Goal: Task Accomplishment & Management: Complete application form

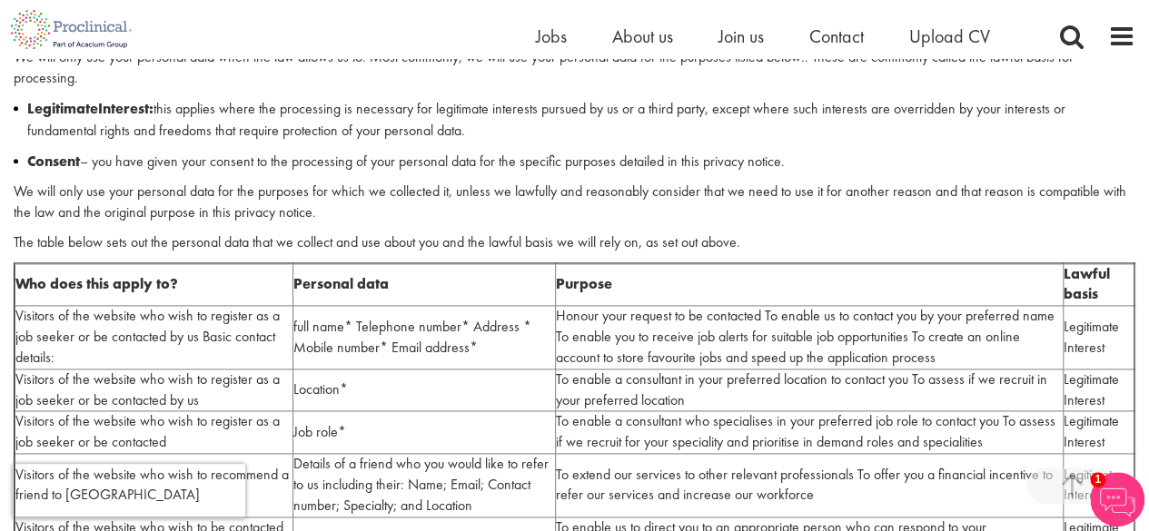
scroll to position [1031, 0]
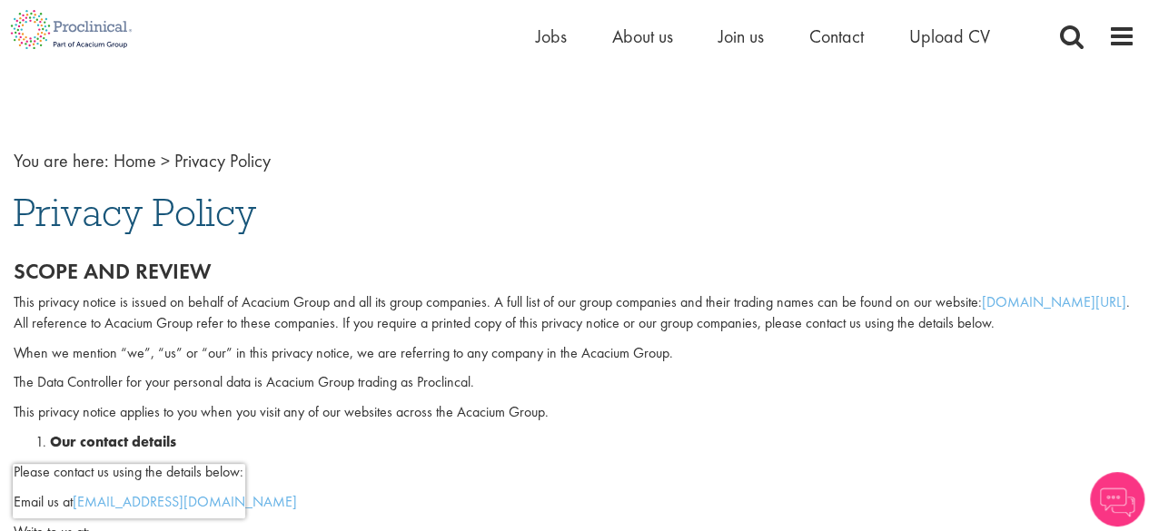
scroll to position [29, 0]
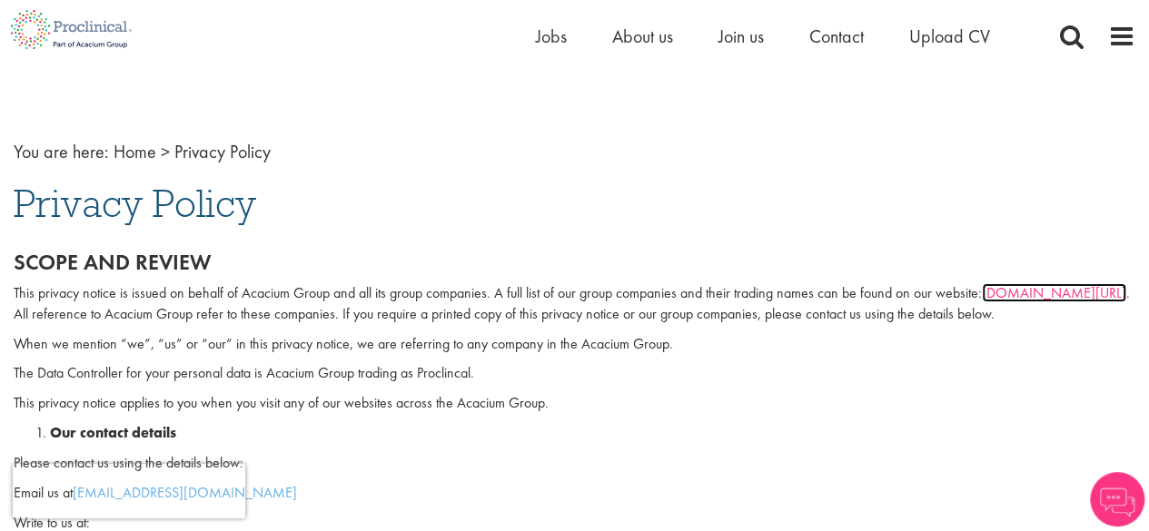
click at [1071, 296] on link "[DOMAIN_NAME][URL]" at bounding box center [1054, 292] width 144 height 19
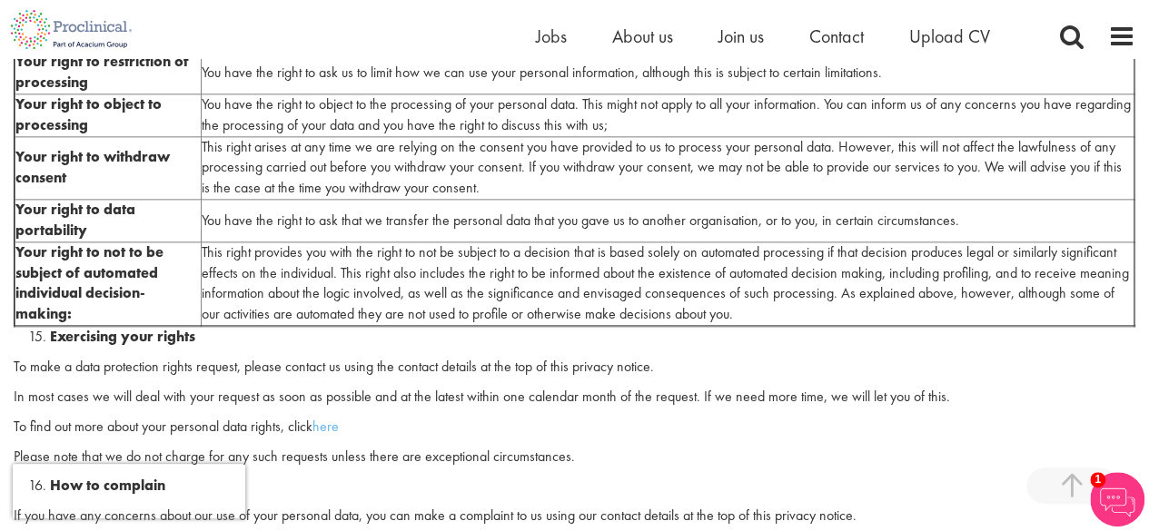
scroll to position [4546, 0]
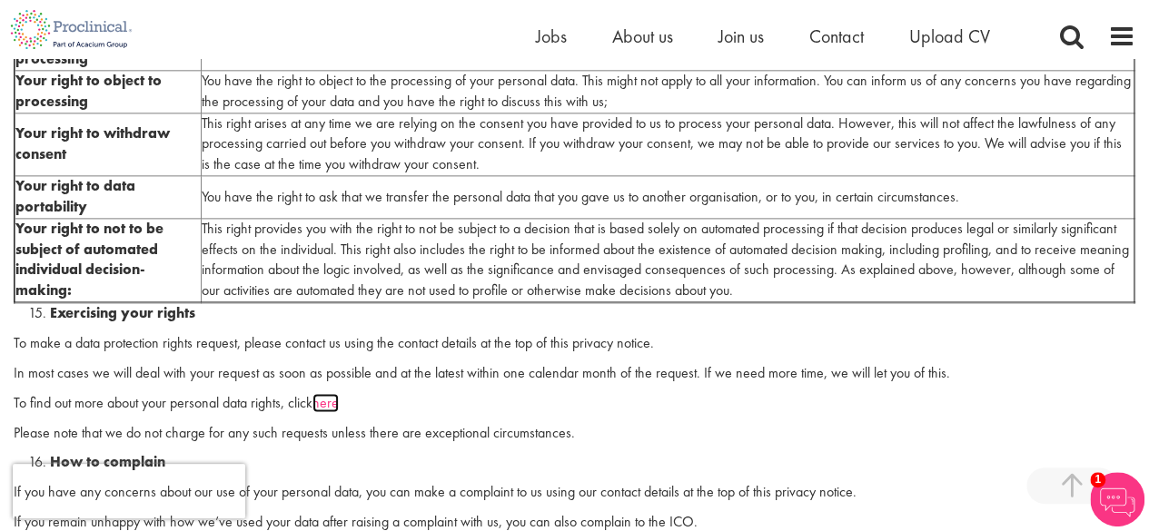
click at [332, 393] on link "here" at bounding box center [326, 402] width 26 height 19
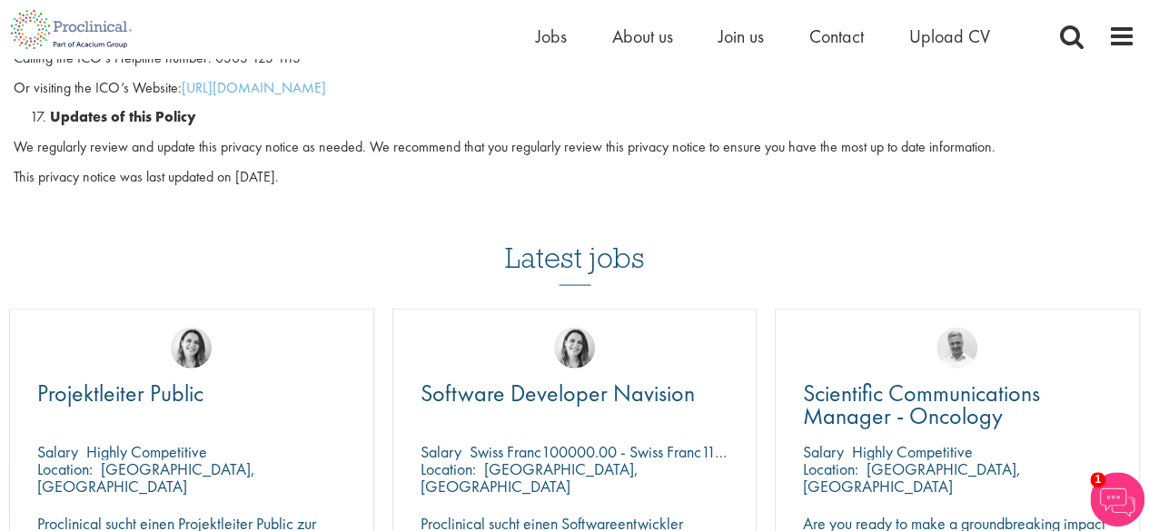
scroll to position [5184, 0]
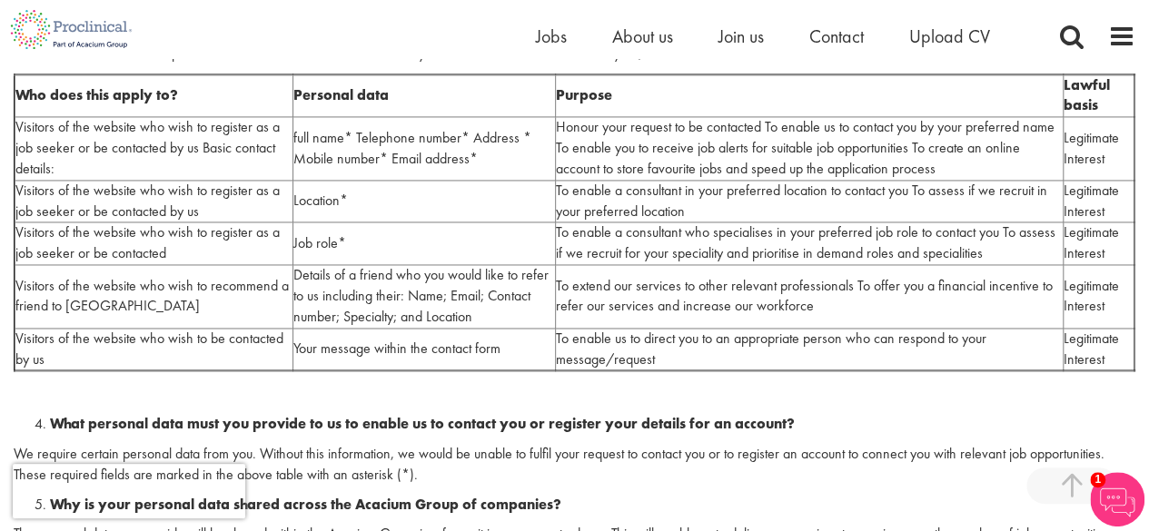
scroll to position [1319, 0]
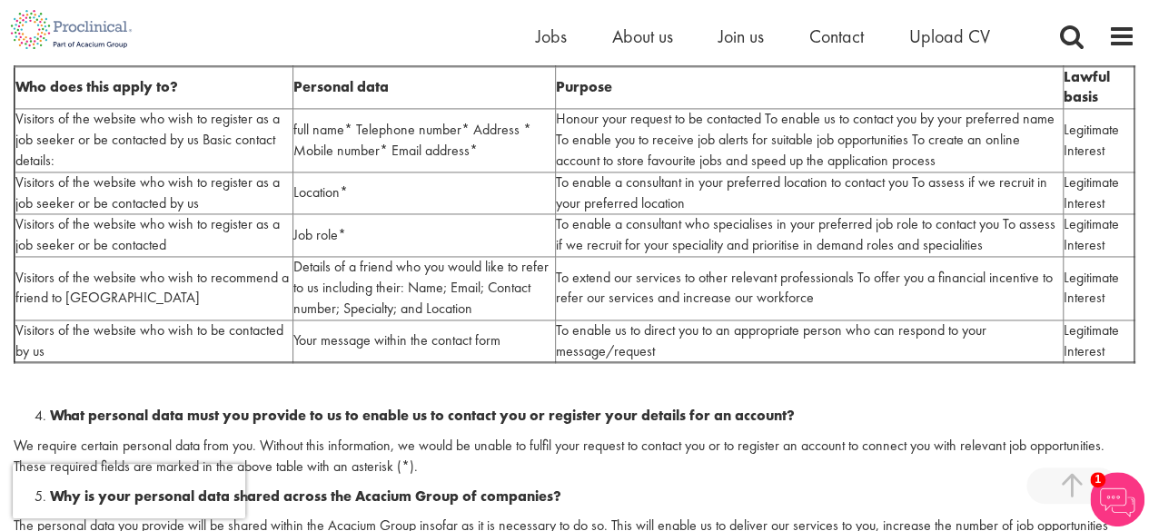
drag, startPoint x: 1158, startPoint y: 37, endPoint x: 1162, endPoint y: 134, distance: 96.4
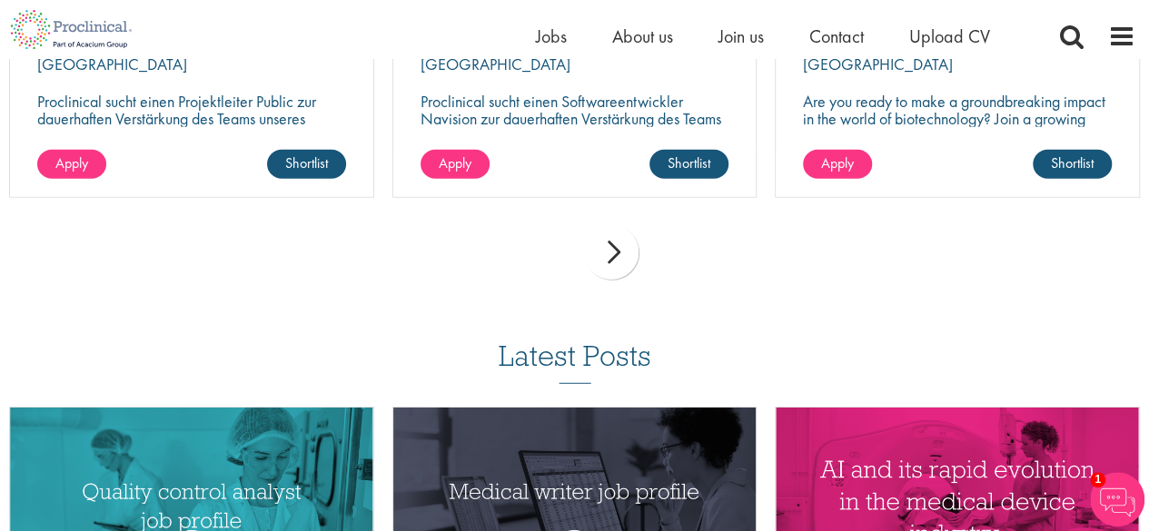
scroll to position [5647, 0]
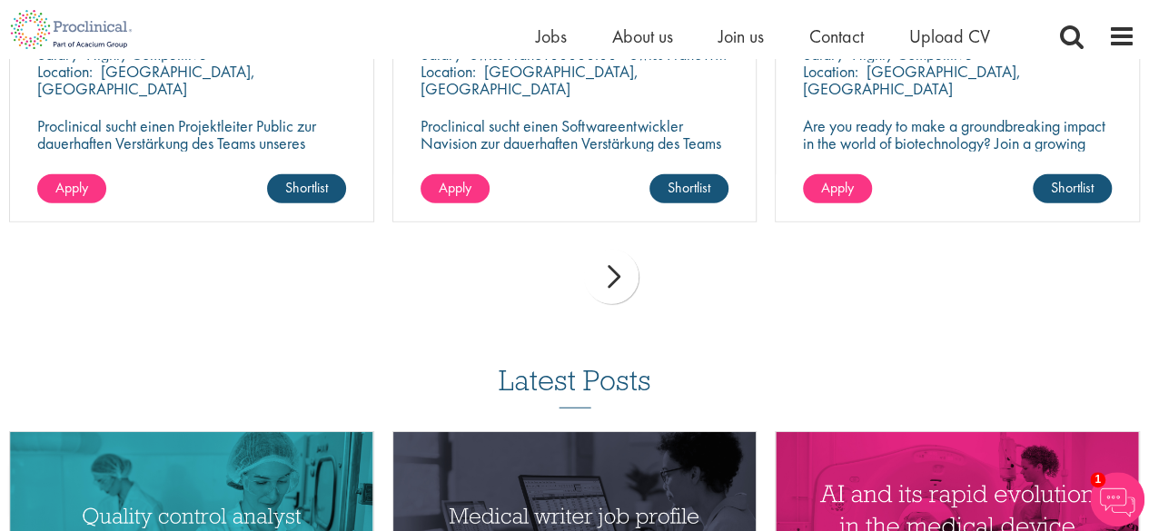
click at [620, 263] on div "next" at bounding box center [611, 277] width 55 height 55
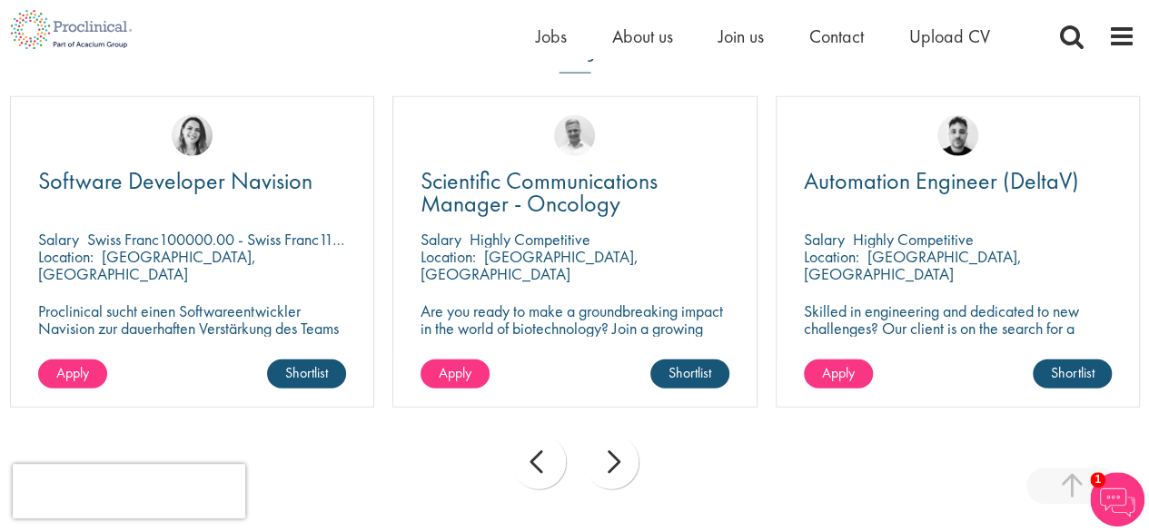
scroll to position [5478, 0]
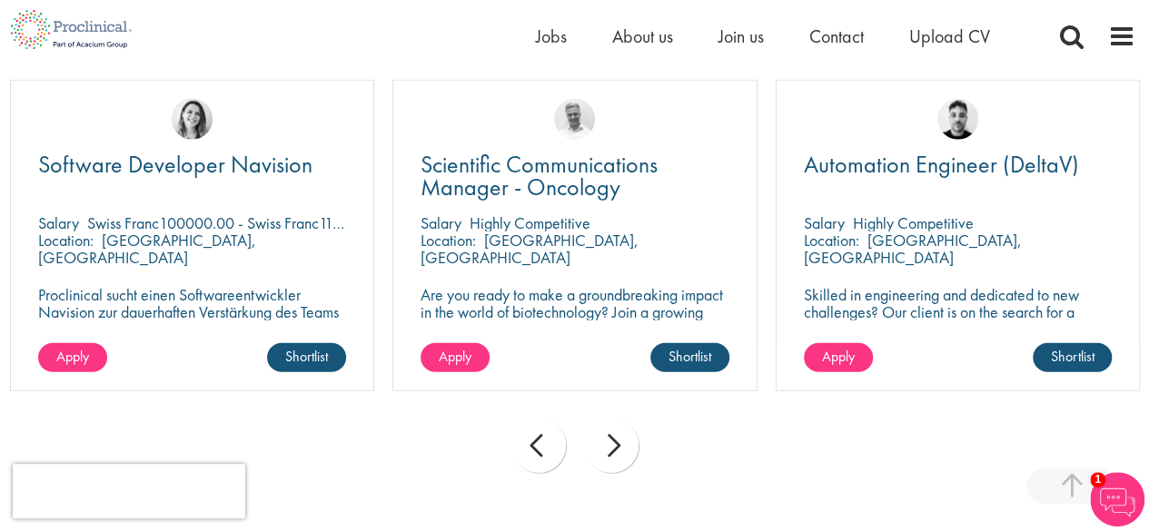
click at [626, 425] on div "next" at bounding box center [611, 446] width 55 height 55
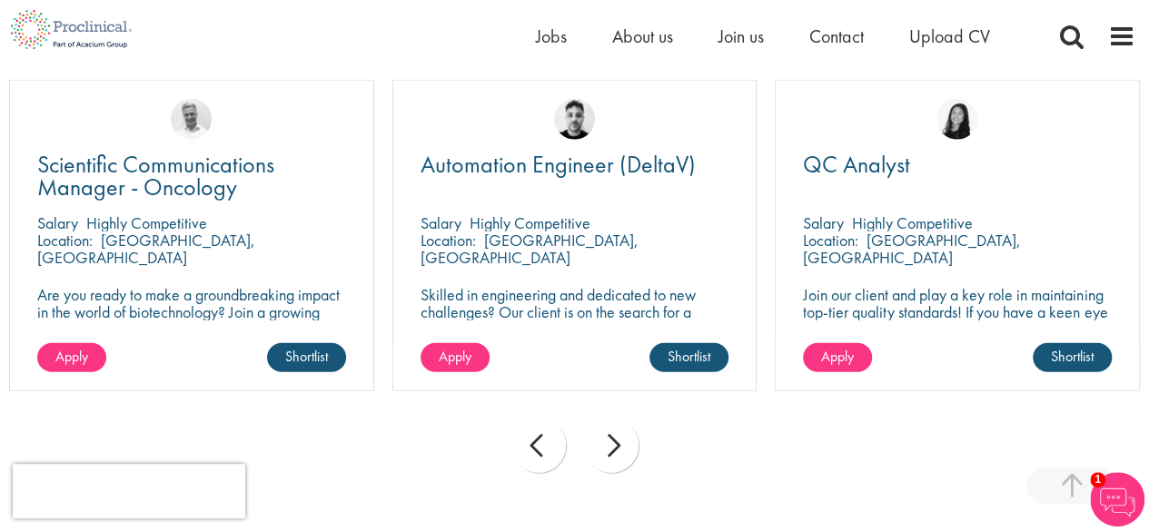
click at [626, 425] on div "next" at bounding box center [611, 446] width 55 height 55
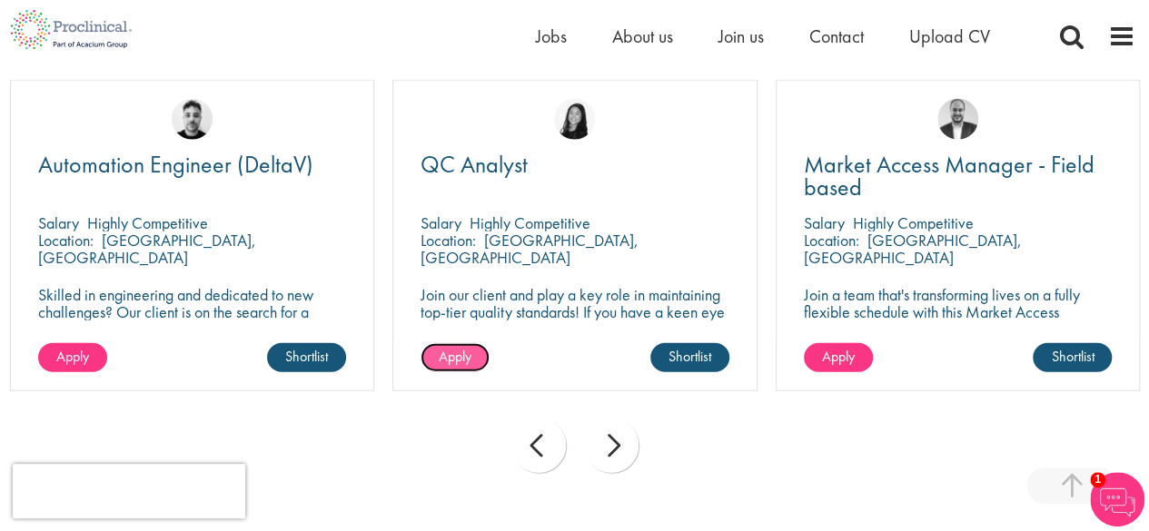
click at [470, 347] on span "Apply" at bounding box center [455, 356] width 33 height 19
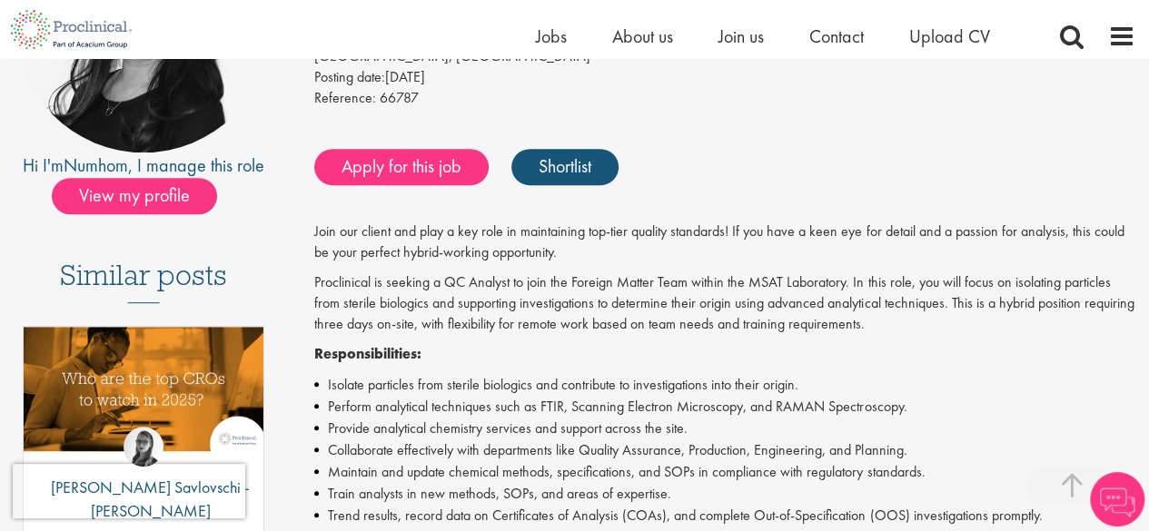
scroll to position [327, 0]
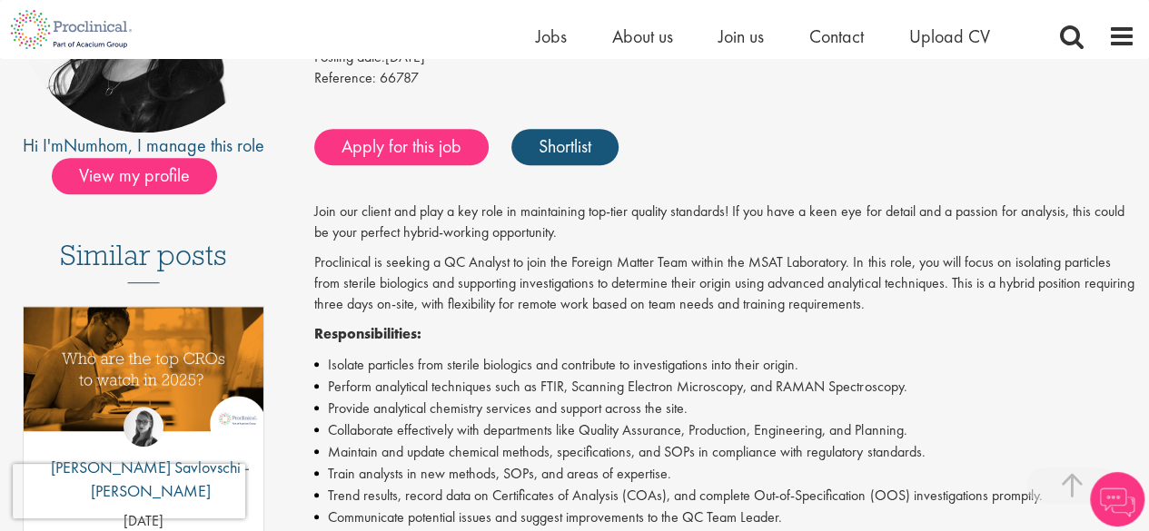
click at [454, 155] on link "Apply for this job" at bounding box center [401, 147] width 174 height 36
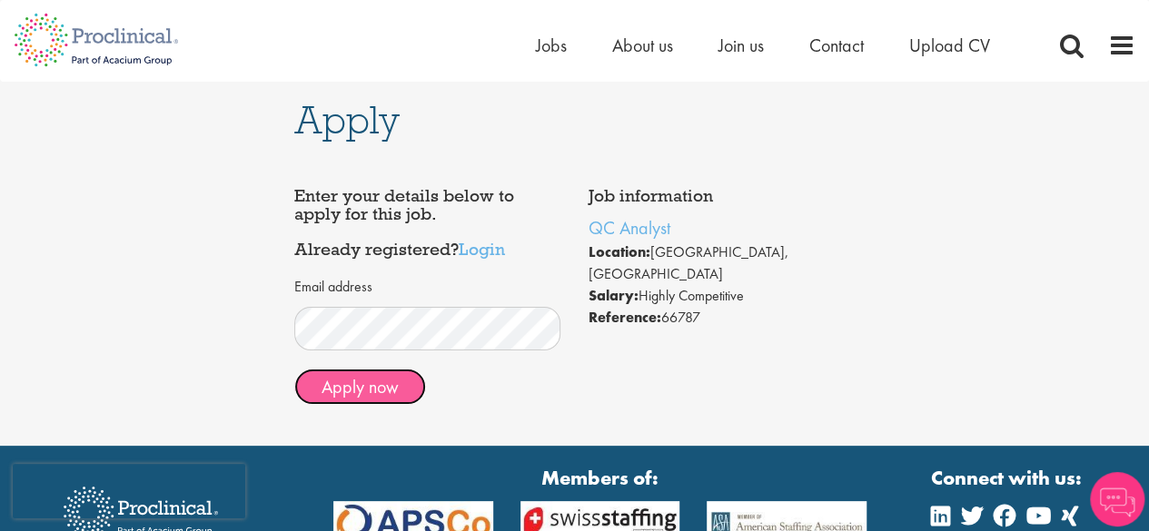
click at [368, 380] on button "Apply now" at bounding box center [360, 387] width 132 height 36
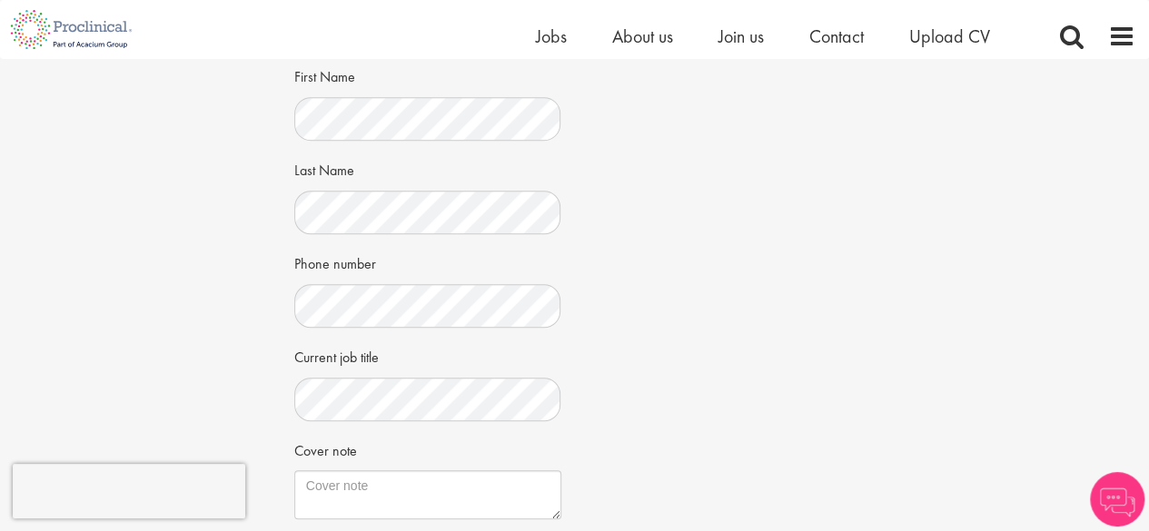
scroll to position [357, 0]
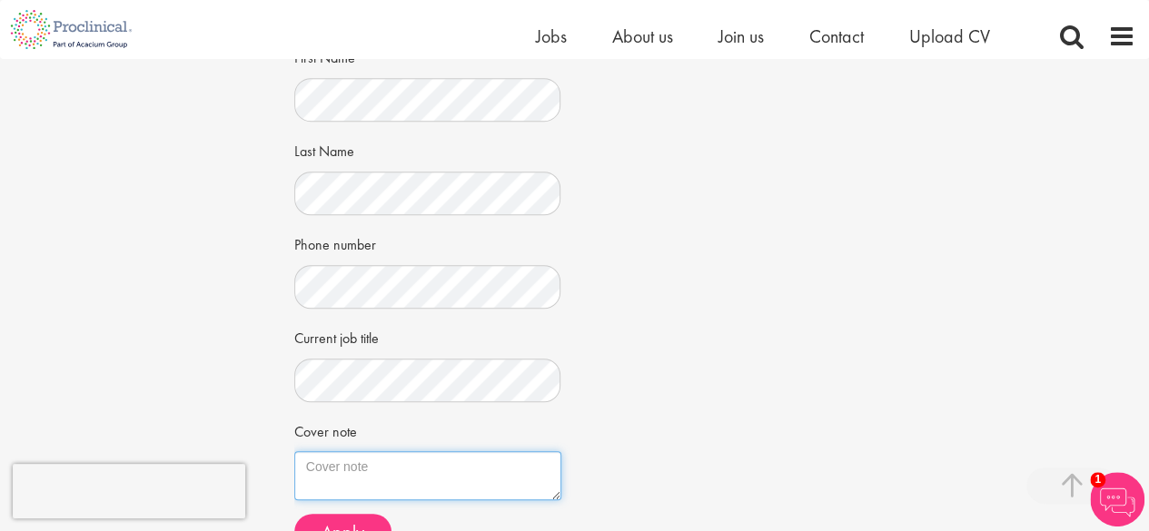
click at [374, 468] on textarea "Cover note" at bounding box center [427, 476] width 267 height 49
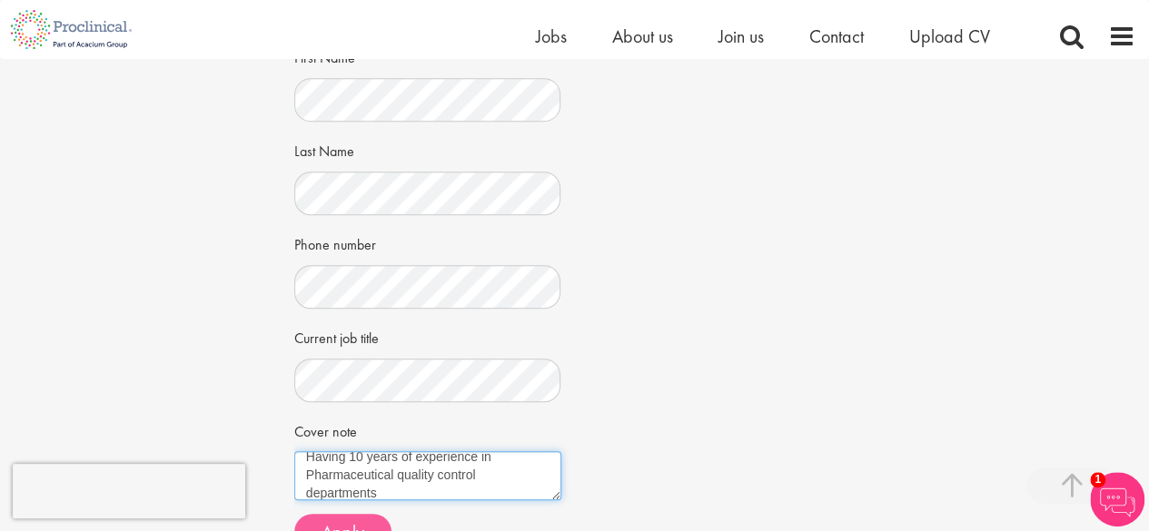
type textarea "Having 10 years of experience in Pharmaceutical quality control departments"
click at [347, 517] on button "Apply" at bounding box center [342, 532] width 97 height 36
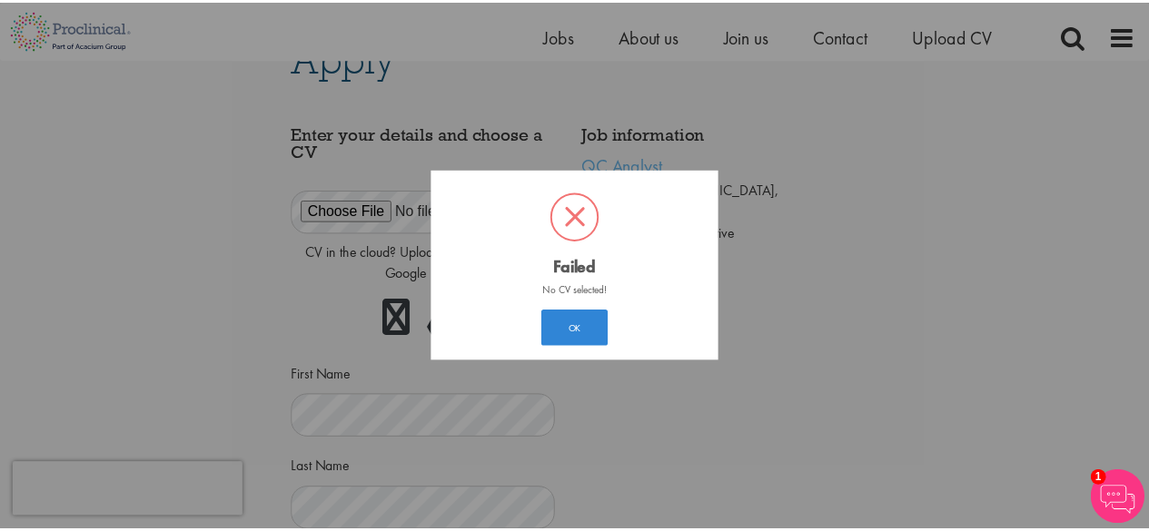
scroll to position [27, 0]
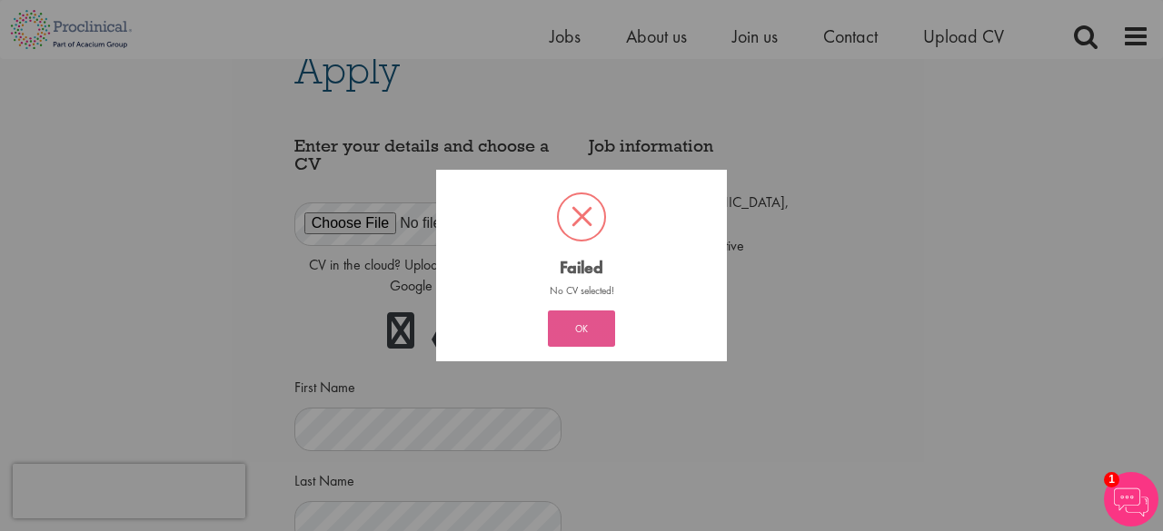
click at [596, 328] on button "OK" at bounding box center [581, 329] width 67 height 36
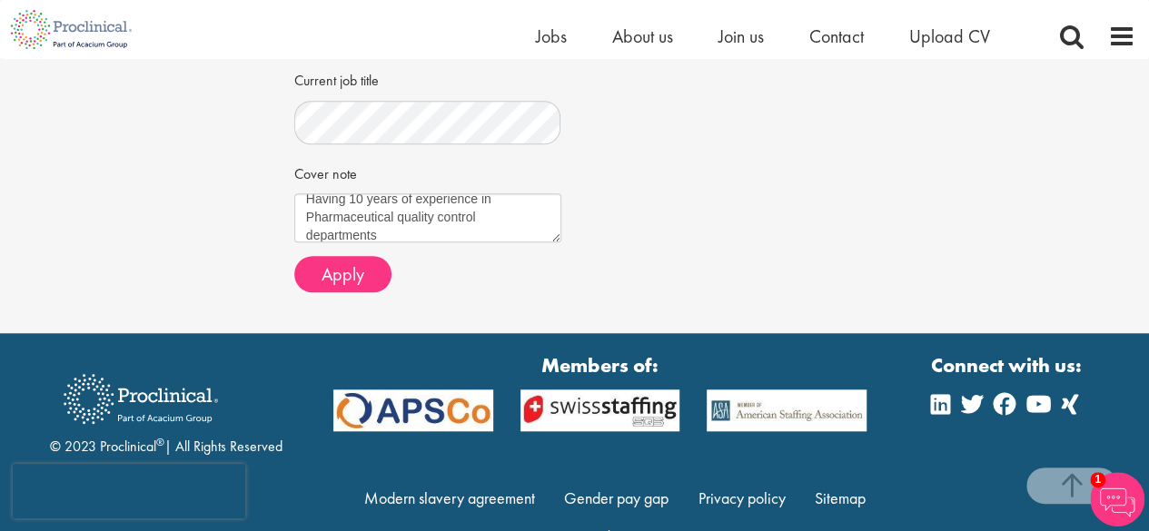
scroll to position [674, 0]
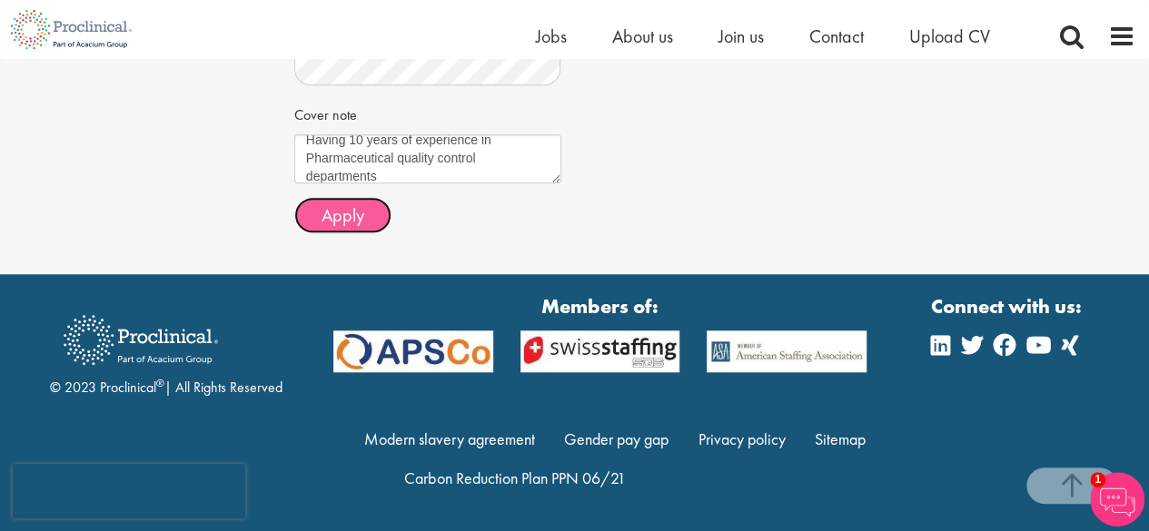
click at [357, 221] on span "Apply" at bounding box center [343, 216] width 43 height 24
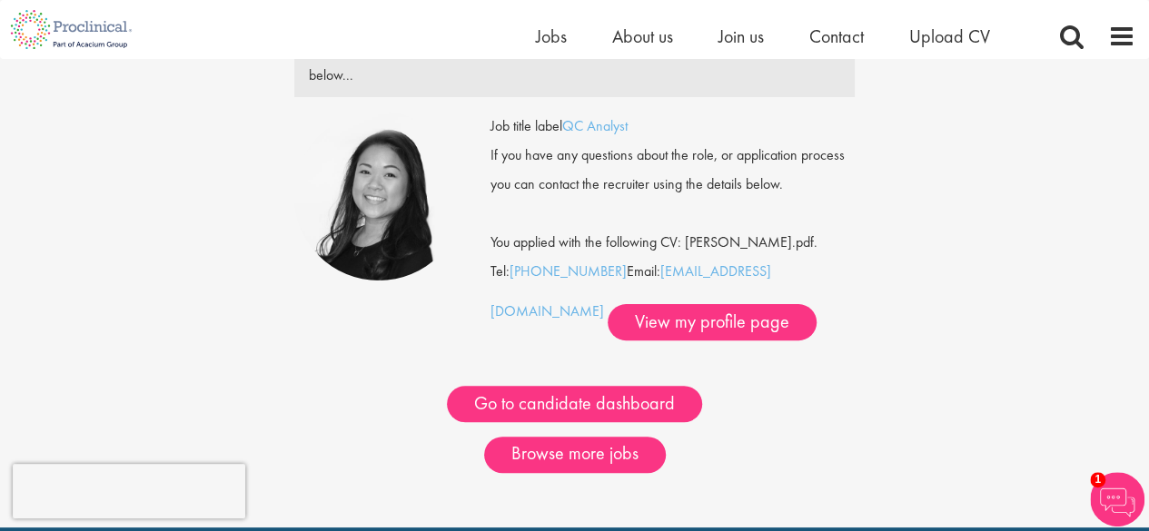
scroll to position [119, 0]
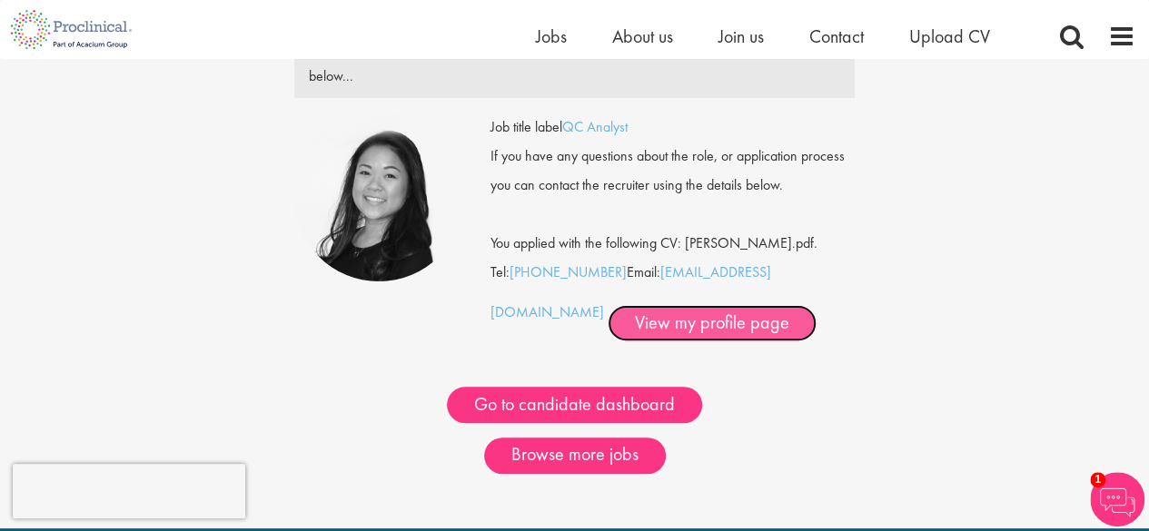
click at [623, 317] on link "View my profile page" at bounding box center [712, 323] width 209 height 36
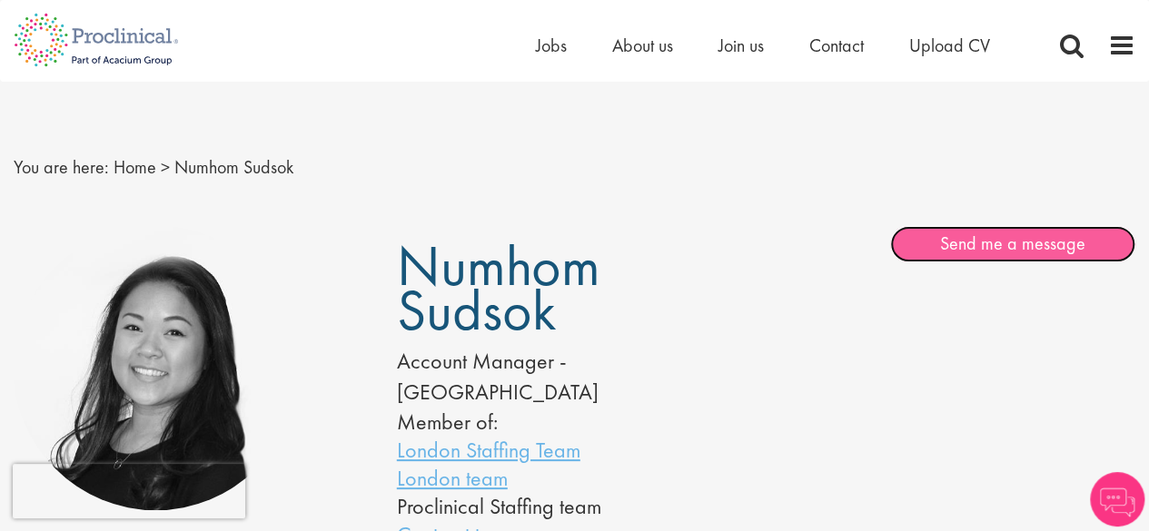
click at [1010, 247] on link "Send me a message" at bounding box center [1012, 244] width 245 height 36
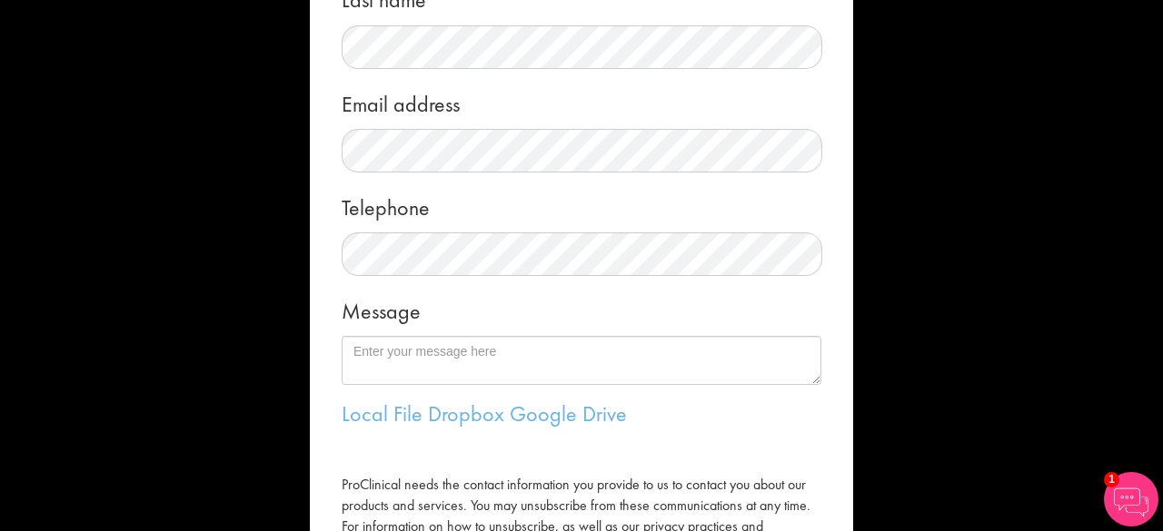
scroll to position [277, 0]
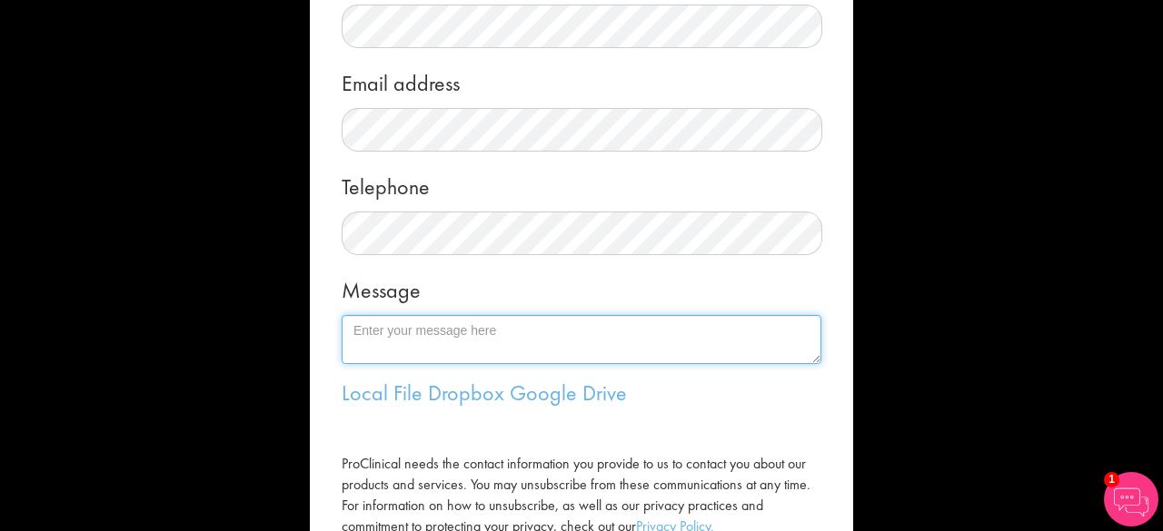
click at [543, 349] on textarea "Message" at bounding box center [582, 339] width 480 height 49
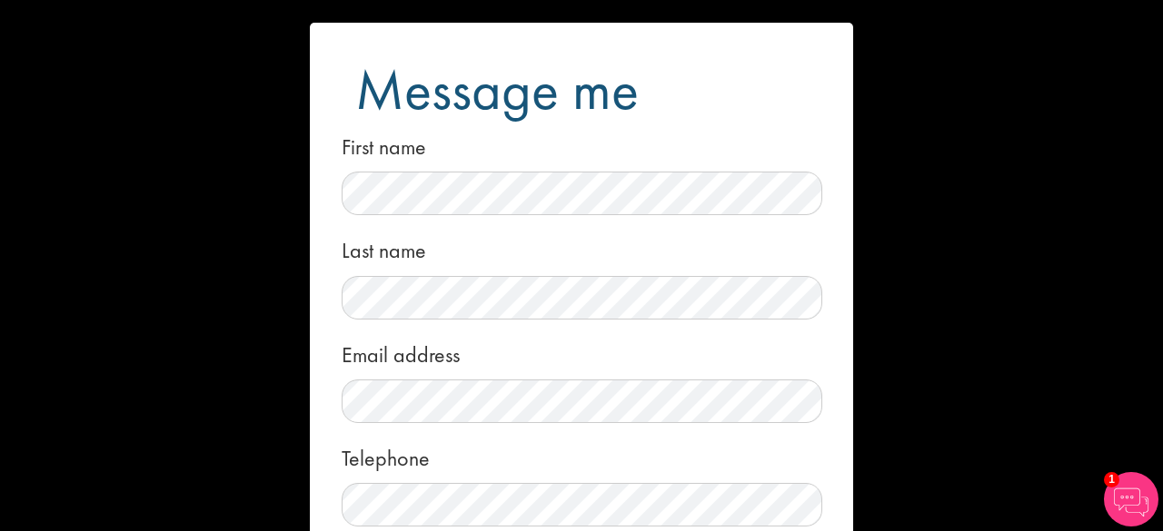
scroll to position [0, 0]
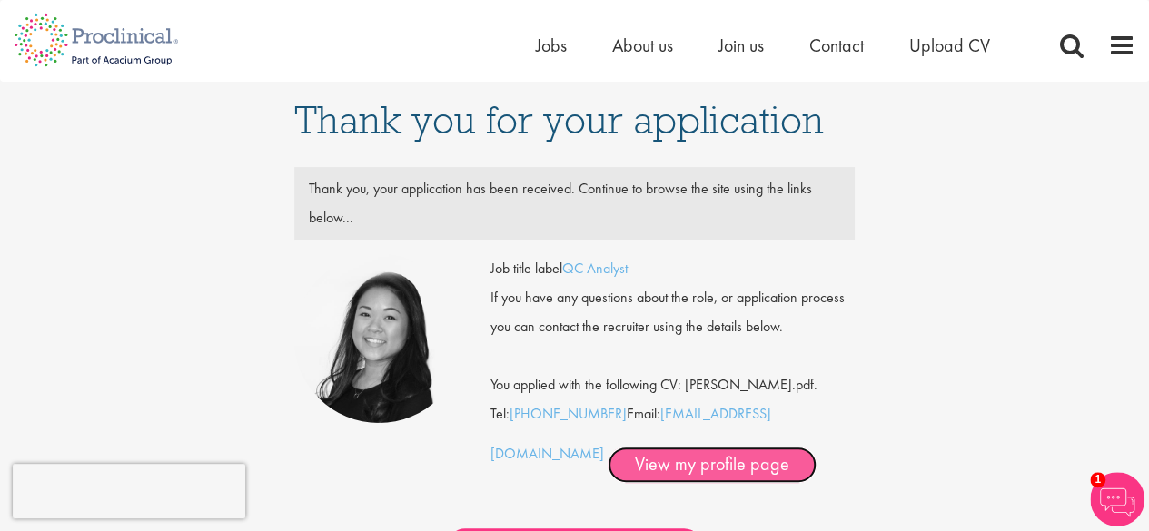
click at [608, 467] on link "View my profile page" at bounding box center [712, 465] width 209 height 36
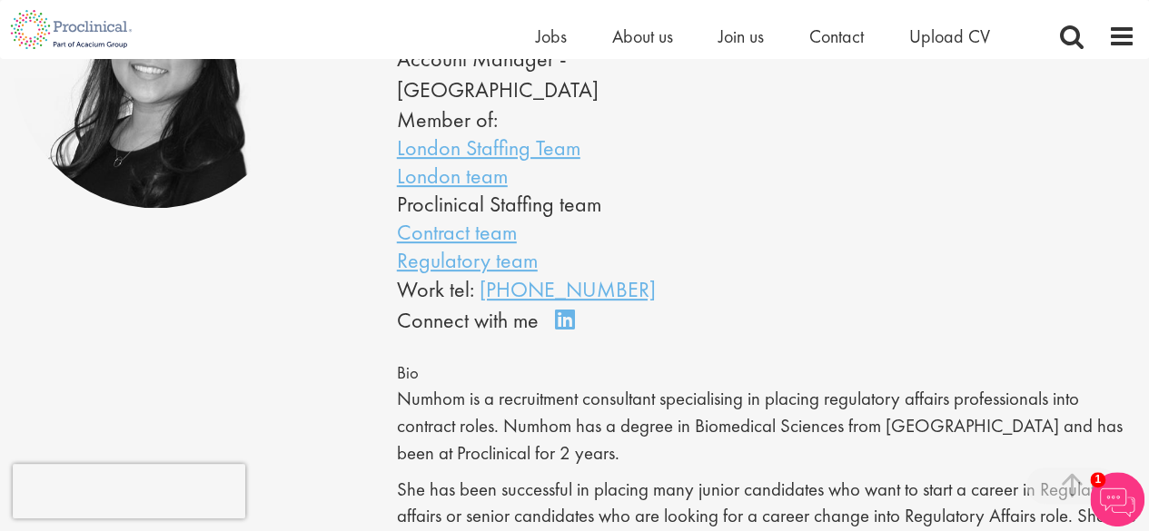
scroll to position [283, 0]
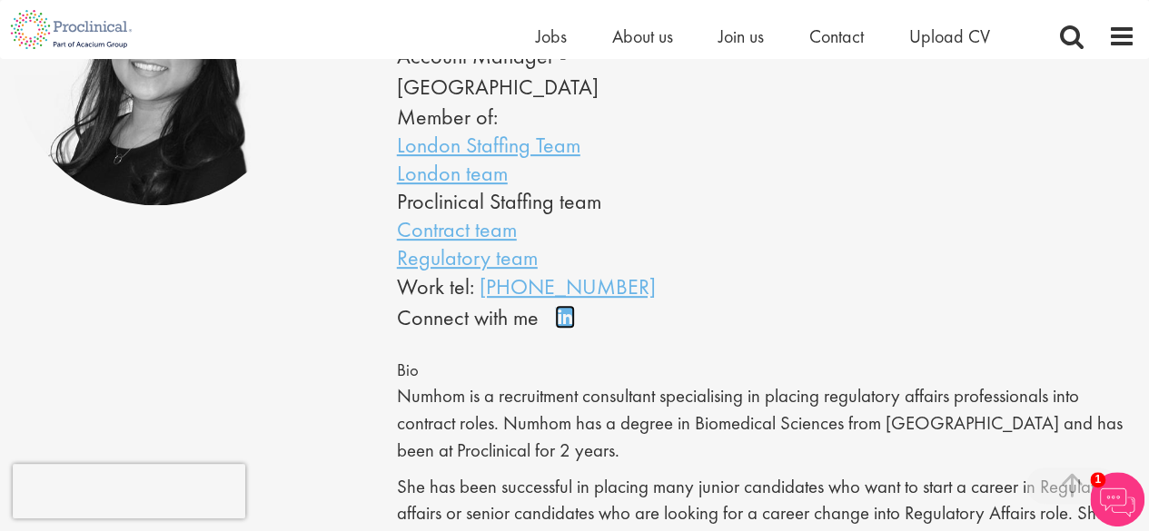
click at [569, 325] on link "Connect on LinkedIn" at bounding box center [571, 325] width 32 height 0
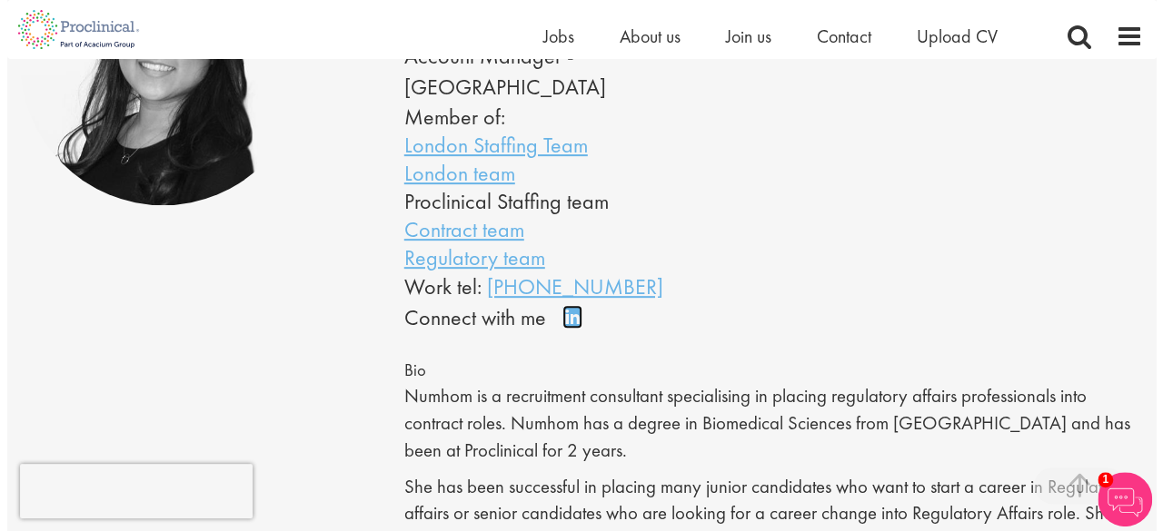
scroll to position [0, 0]
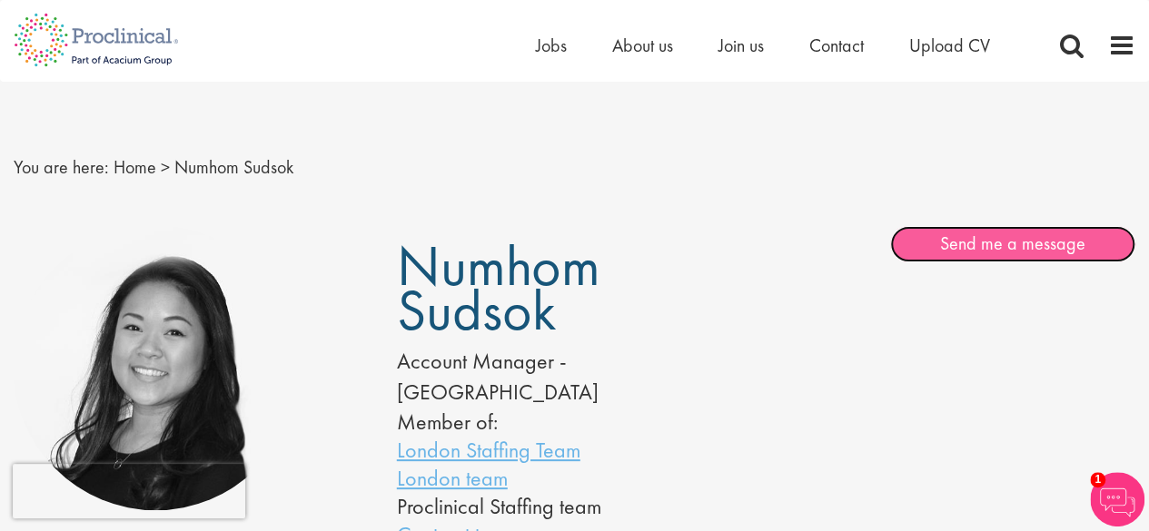
click at [951, 249] on link "Send me a message" at bounding box center [1012, 244] width 245 height 36
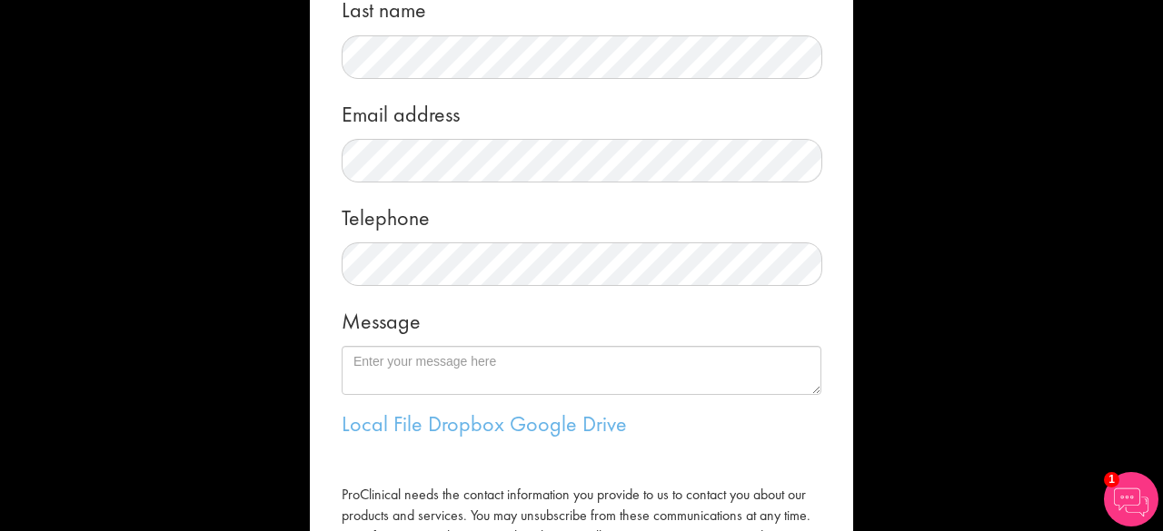
scroll to position [316, 0]
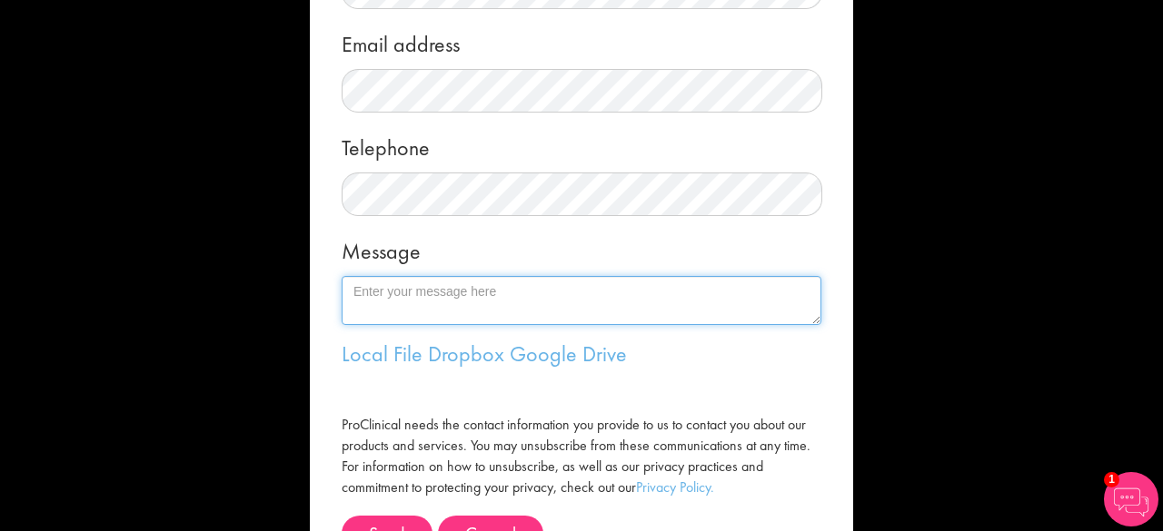
click at [691, 286] on textarea "Message" at bounding box center [582, 300] width 480 height 49
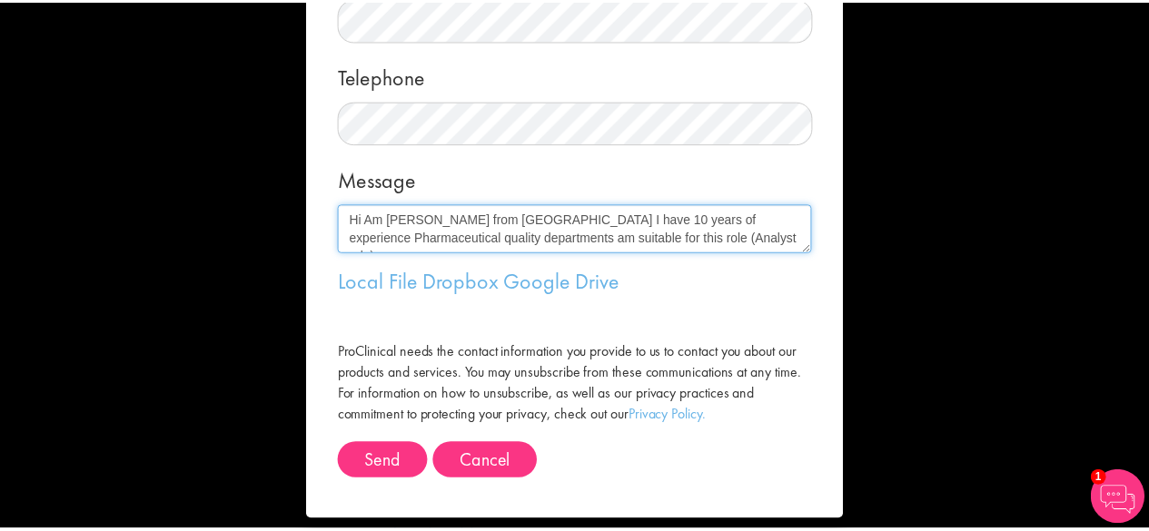
scroll to position [405, 0]
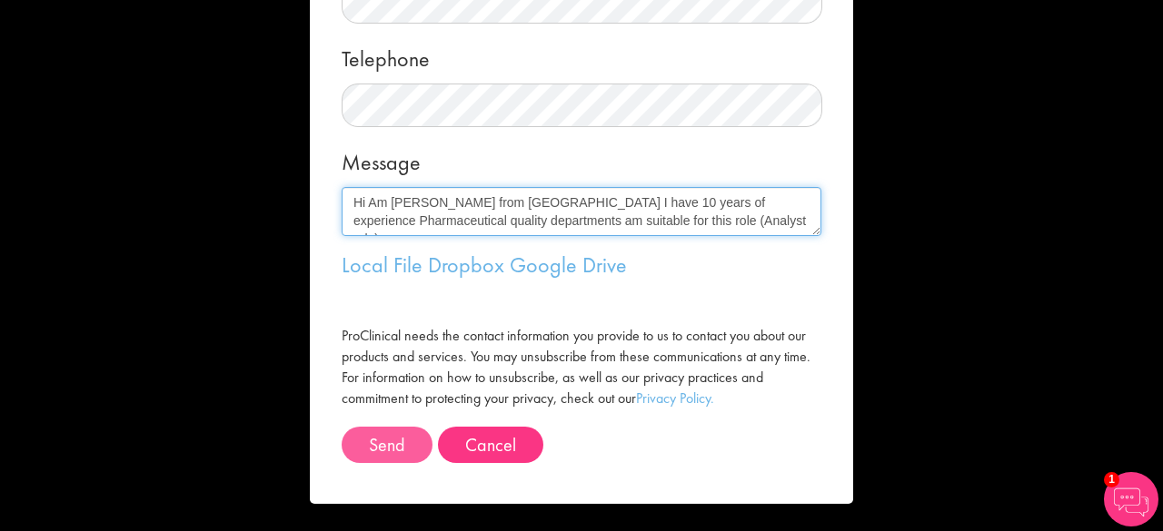
type textarea "Hi Am kranthi kumar from india I have 10 years of experience Pharmaceutical qua…"
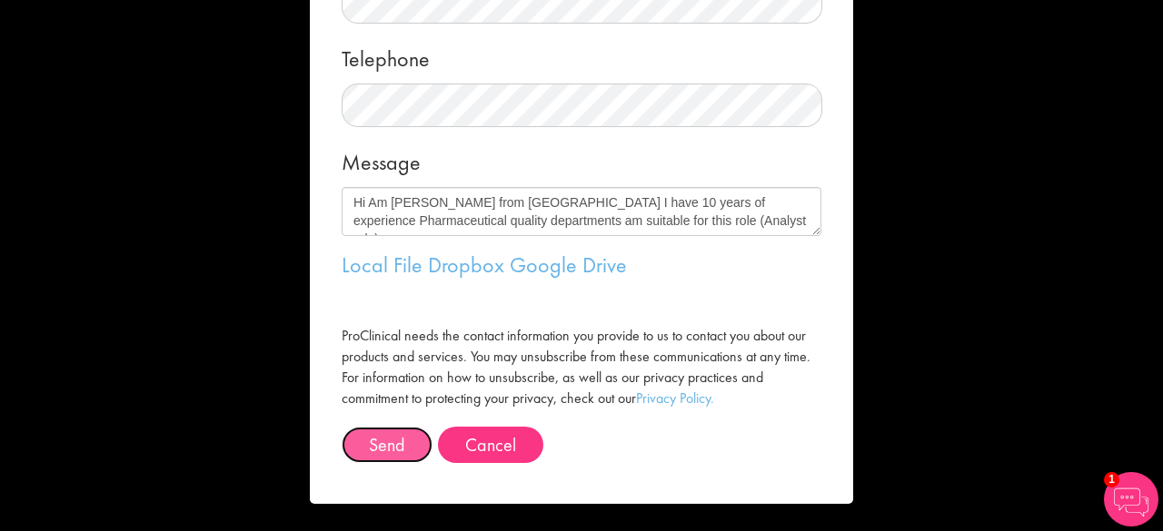
click at [380, 441] on button "Send" at bounding box center [387, 445] width 91 height 36
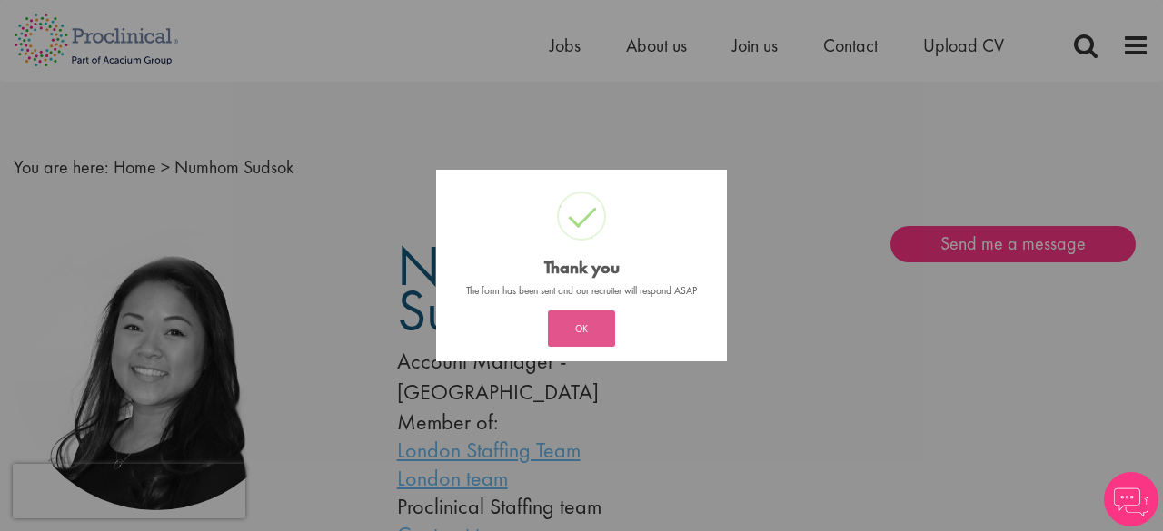
click at [590, 317] on button "OK" at bounding box center [581, 329] width 67 height 36
